Goal: Task Accomplishment & Management: Use online tool/utility

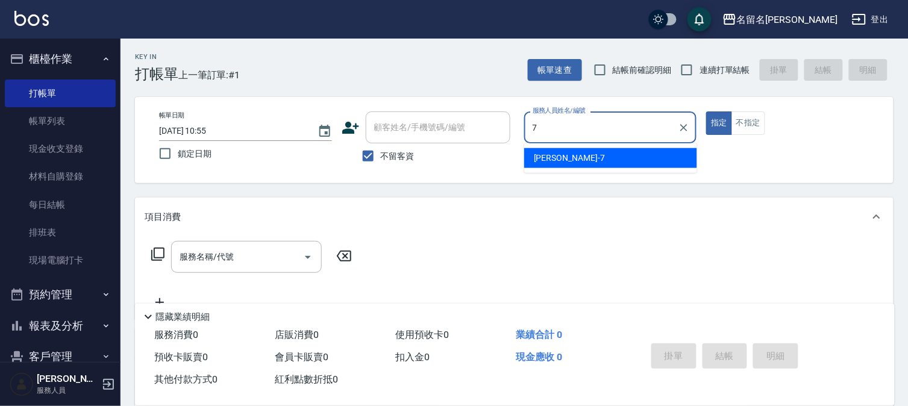
type input "7"
type button "true"
type input "[PERSON_NAME]-7"
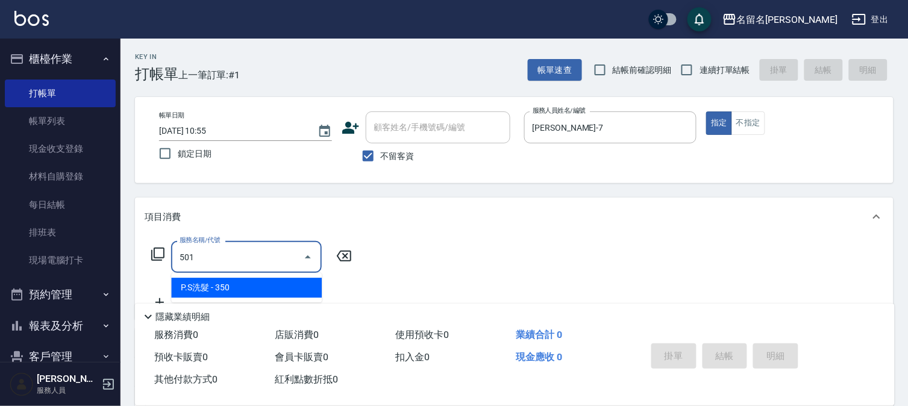
type input "P.S洗髮(501)"
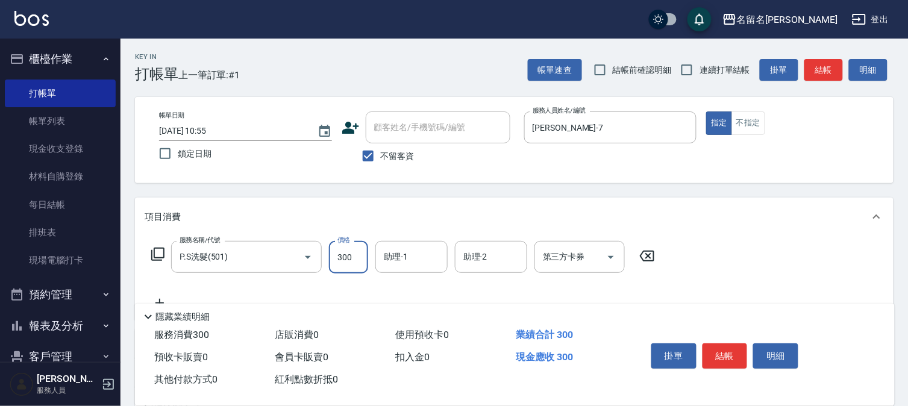
type input "300"
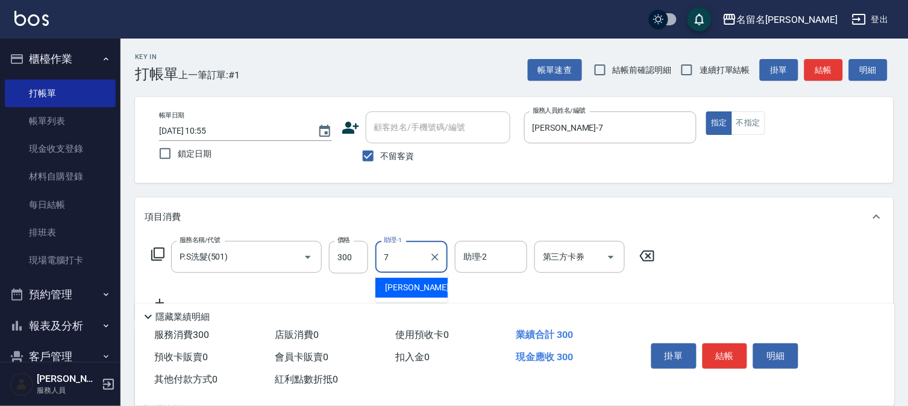
type input "[PERSON_NAME]-7"
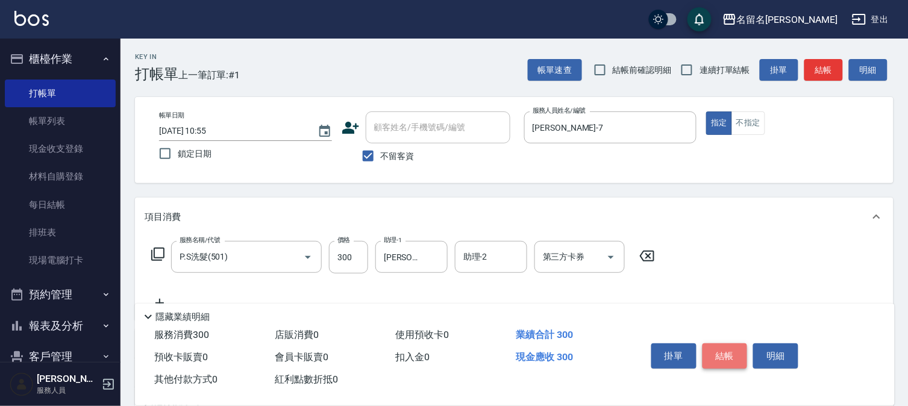
click at [726, 348] on button "結帳" at bounding box center [725, 355] width 45 height 25
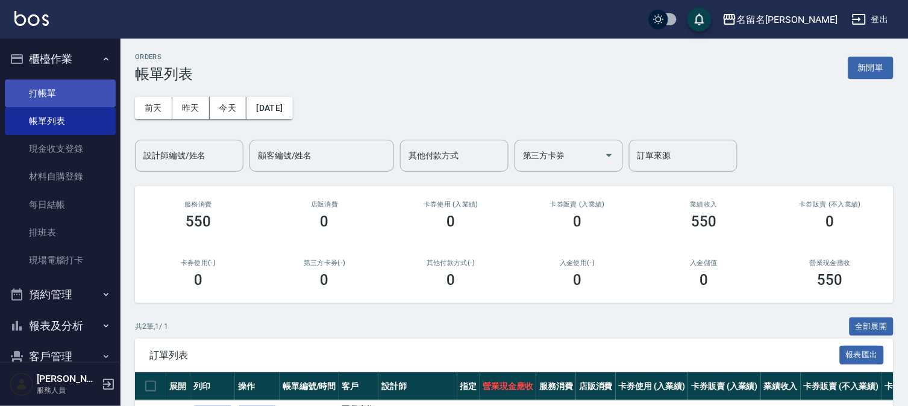
click at [83, 93] on link "打帳單" at bounding box center [60, 94] width 111 height 28
